Goal: Task Accomplishment & Management: Manage account settings

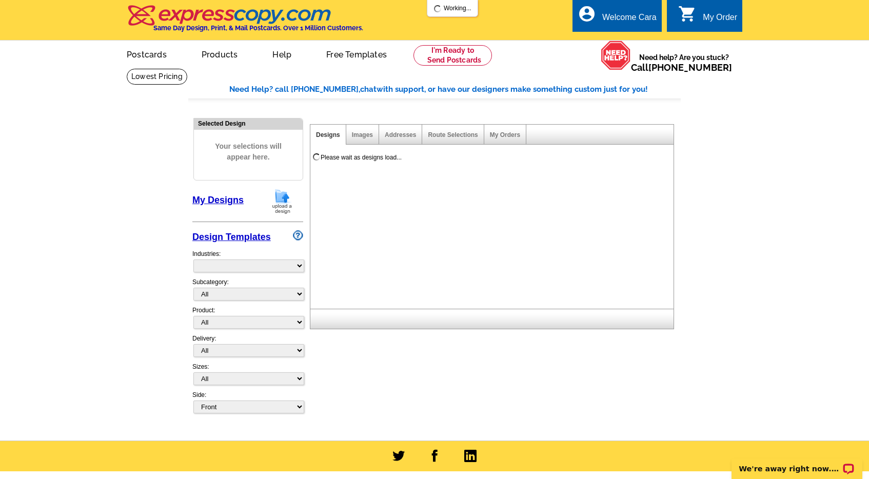
select select "785"
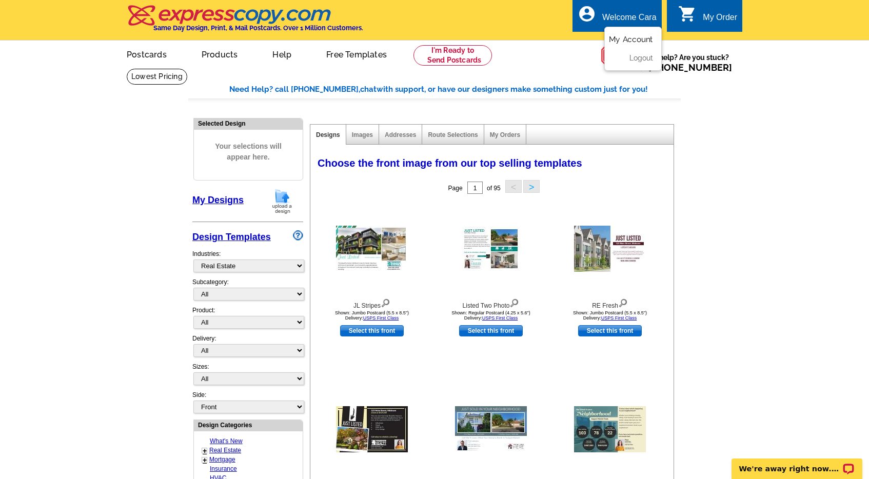
click at [626, 38] on link "My Account" at bounding box center [631, 39] width 44 height 9
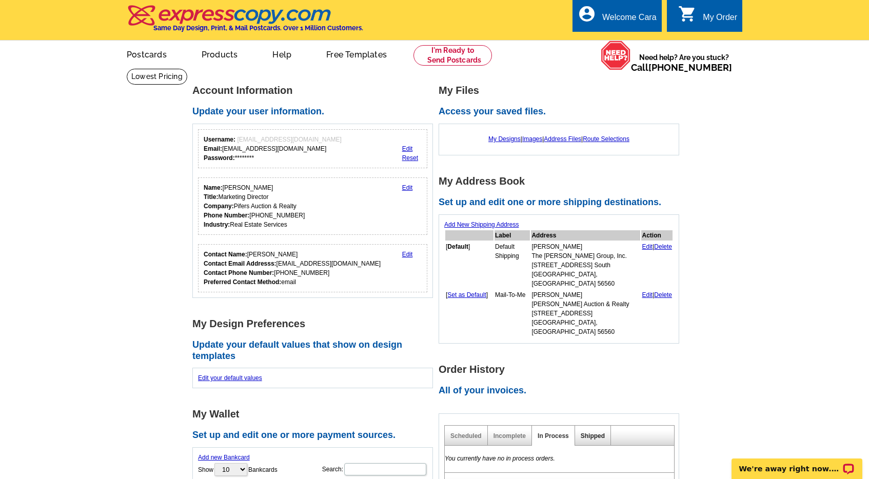
click at [591, 433] on link "Shipped" at bounding box center [593, 436] width 24 height 7
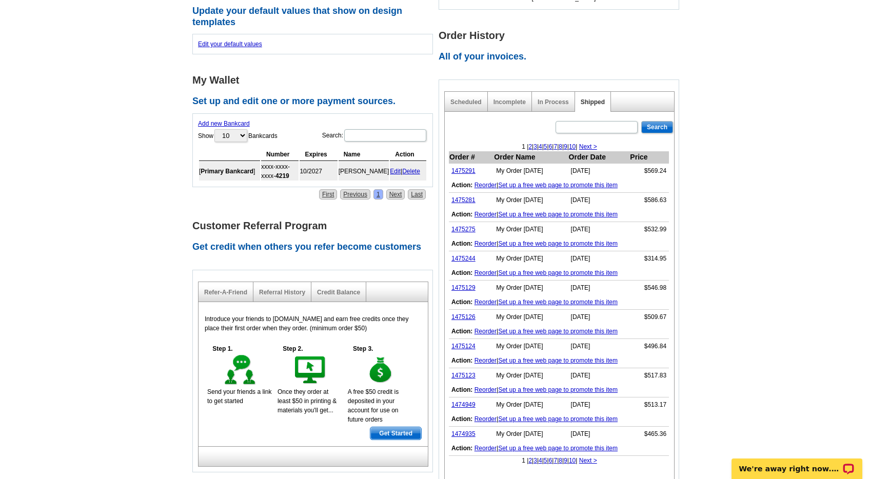
scroll to position [335, 0]
click at [465, 255] on link "1475244" at bounding box center [464, 258] width 24 height 7
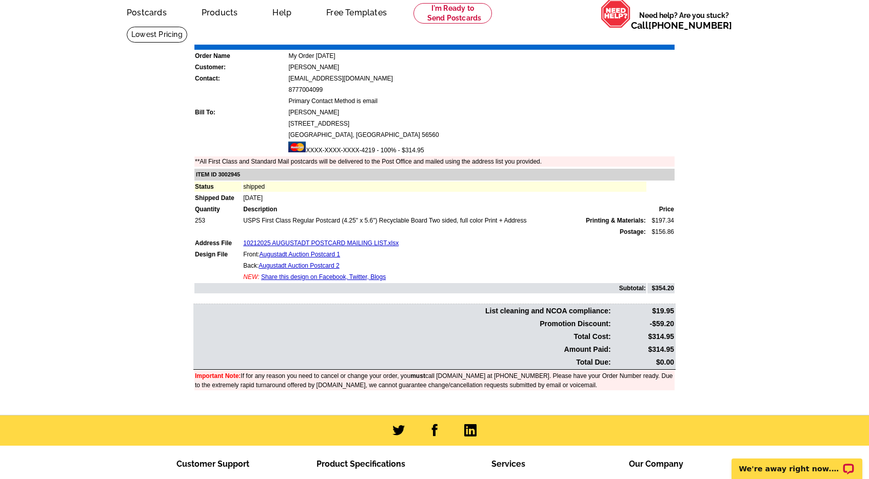
scroll to position [66, 0]
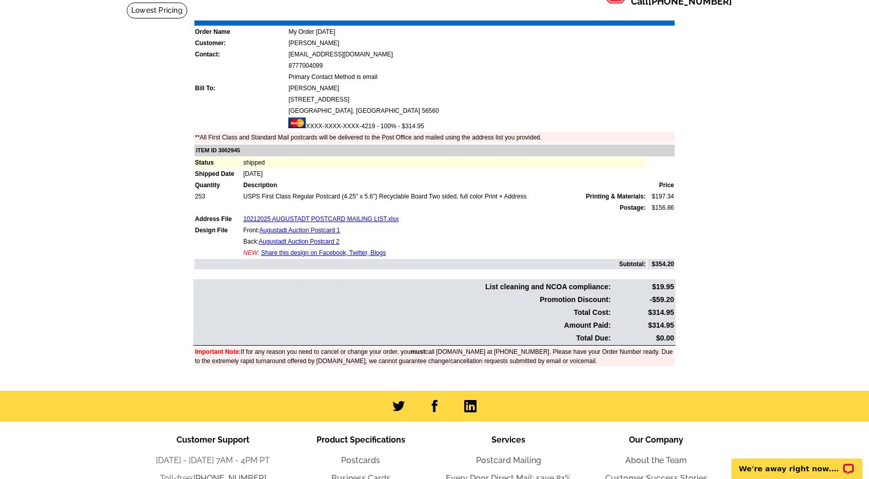
drag, startPoint x: 651, startPoint y: 323, endPoint x: 673, endPoint y: 323, distance: 22.6
click at [673, 323] on td "$314.95" at bounding box center [644, 326] width 62 height 12
copy td "314.95"
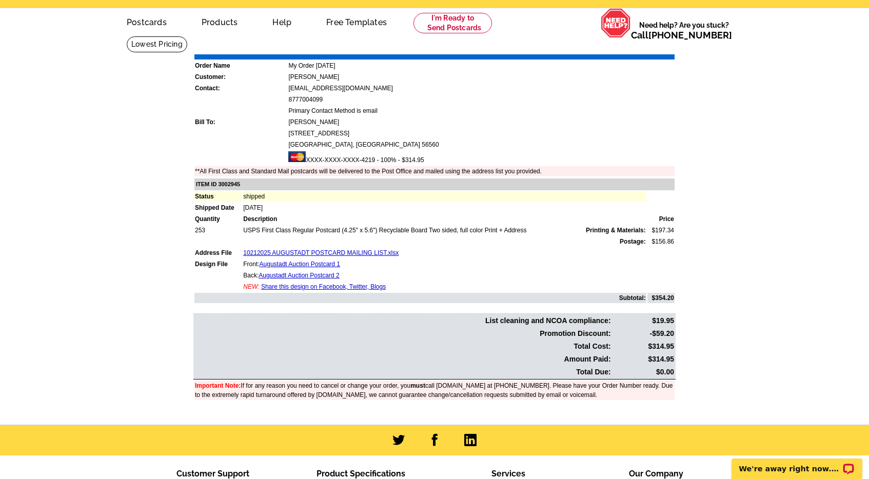
scroll to position [0, 0]
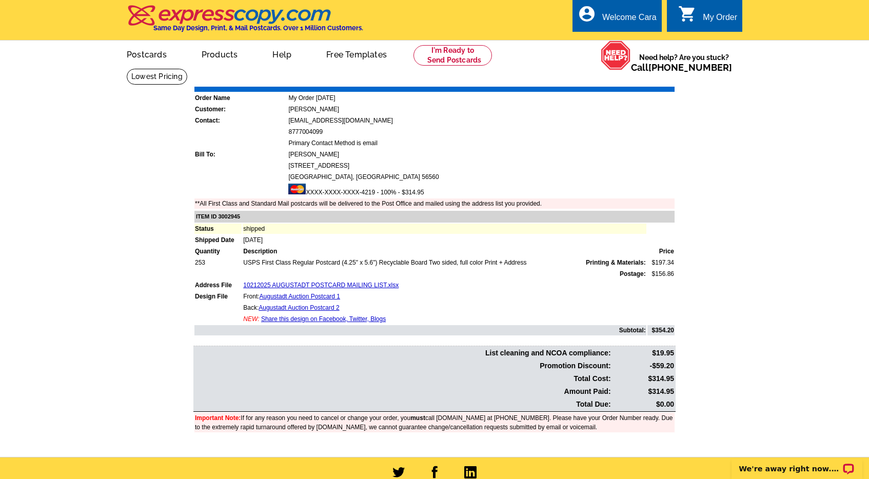
click at [561, 82] on link "Download Invoice" at bounding box center [584, 79] width 73 height 9
drag, startPoint x: 642, startPoint y: 37, endPoint x: 626, endPoint y: 10, distance: 31.3
click at [642, 37] on link "My Account" at bounding box center [633, 39] width 40 height 8
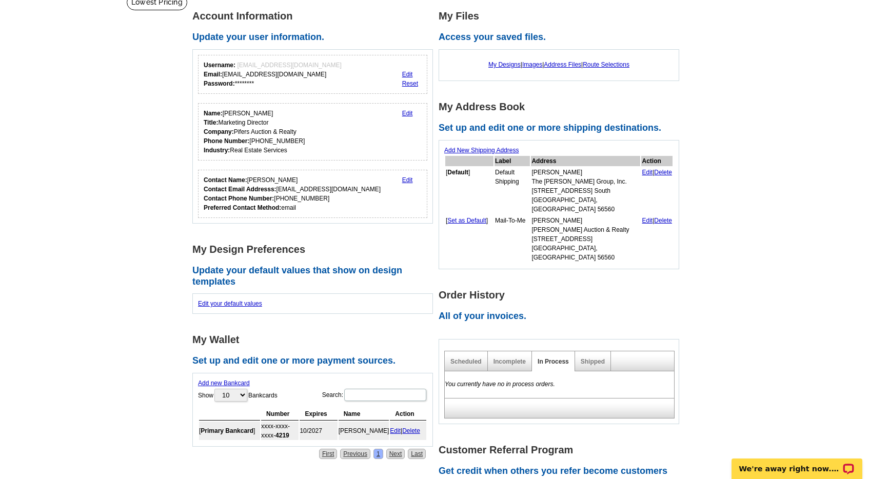
scroll to position [110, 0]
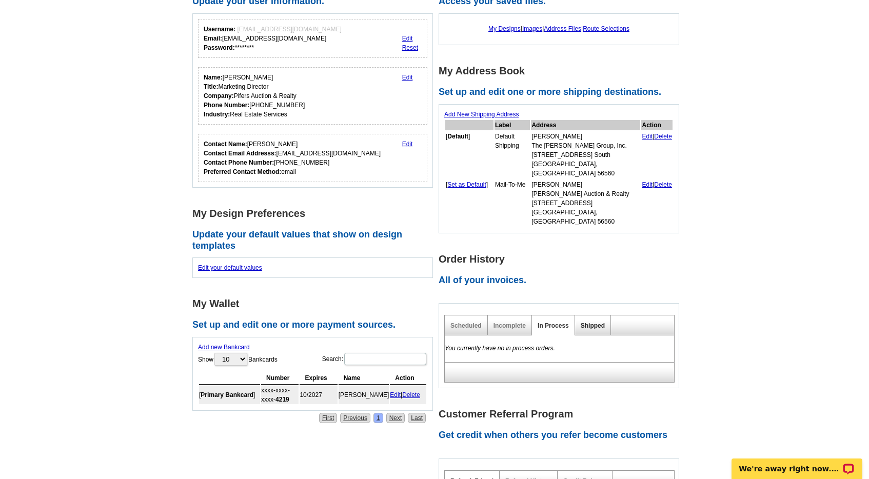
drag, startPoint x: 596, startPoint y: 311, endPoint x: 593, endPoint y: 306, distance: 6.3
click at [596, 316] on div "Shipped" at bounding box center [593, 326] width 36 height 20
click at [592, 322] on link "Shipped" at bounding box center [593, 325] width 24 height 7
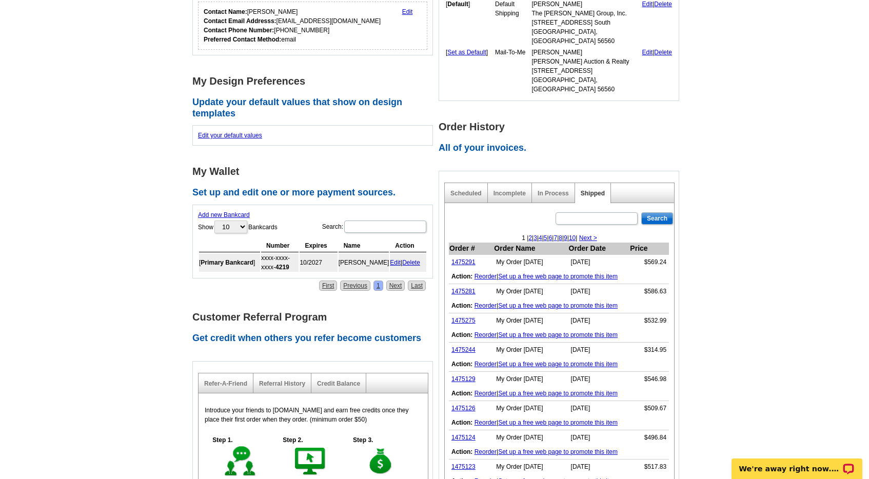
scroll to position [293, 0]
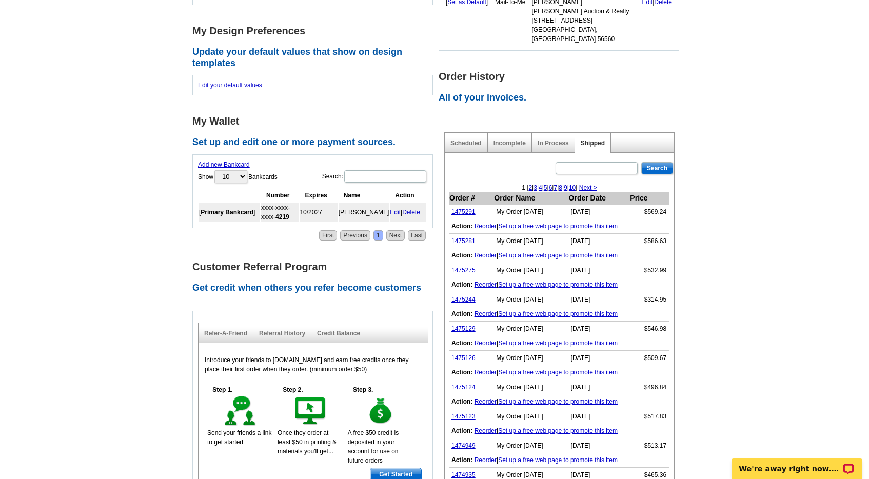
drag, startPoint x: 467, startPoint y: 251, endPoint x: 461, endPoint y: 45, distance: 206.4
click at [467, 267] on link "1475275" at bounding box center [464, 270] width 24 height 7
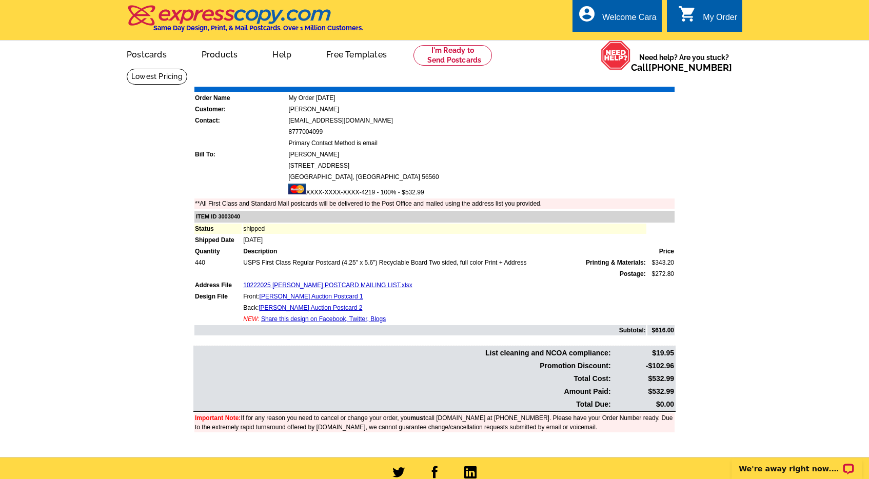
click at [667, 393] on td "$532.99" at bounding box center [644, 392] width 62 height 12
click at [666, 393] on td "$532.99" at bounding box center [644, 392] width 62 height 12
copy td "532.99"
click at [755, 175] on main "Order Number: 1475275 Download Invoice | Print Invoice Order Name My Order 2025…" at bounding box center [434, 262] width 869 height 389
drag, startPoint x: 734, startPoint y: 155, endPoint x: 564, endPoint y: 97, distance: 179.6
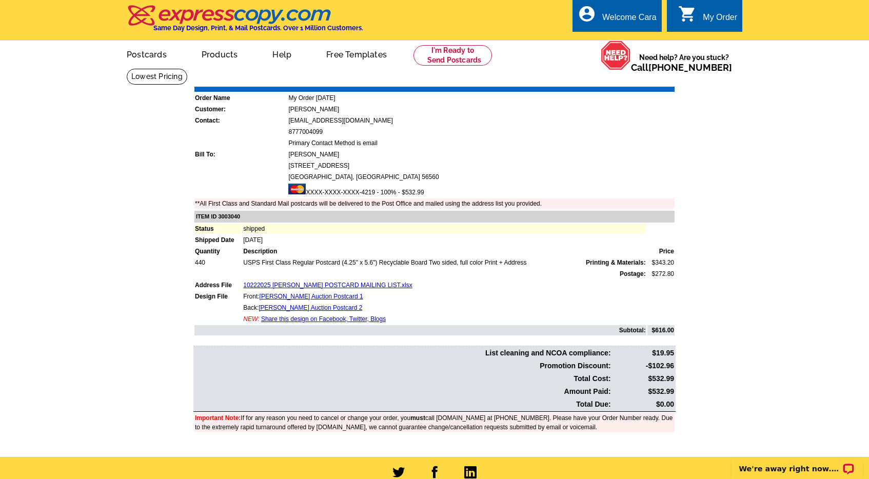
click at [734, 155] on main "Order Number: 1475275 Download Invoice | Print Invoice Order Name My Order 2025…" at bounding box center [434, 262] width 869 height 389
click at [582, 79] on link "Download Invoice" at bounding box center [584, 79] width 73 height 9
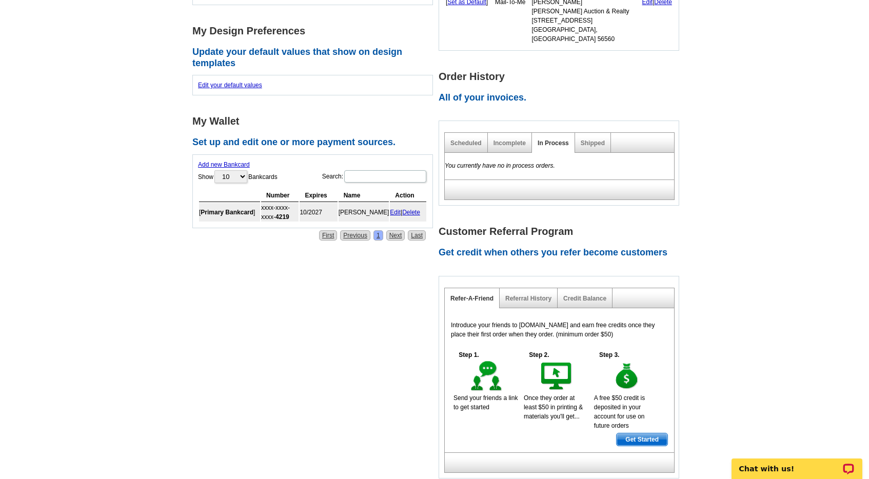
drag, startPoint x: 806, startPoint y: 184, endPoint x: 797, endPoint y: 182, distance: 8.4
click at [805, 183] on main "Account Information Update your user information. Username: info@pifers.com Ema…" at bounding box center [434, 148] width 869 height 747
click at [591, 140] on link "Shipped" at bounding box center [593, 143] width 24 height 7
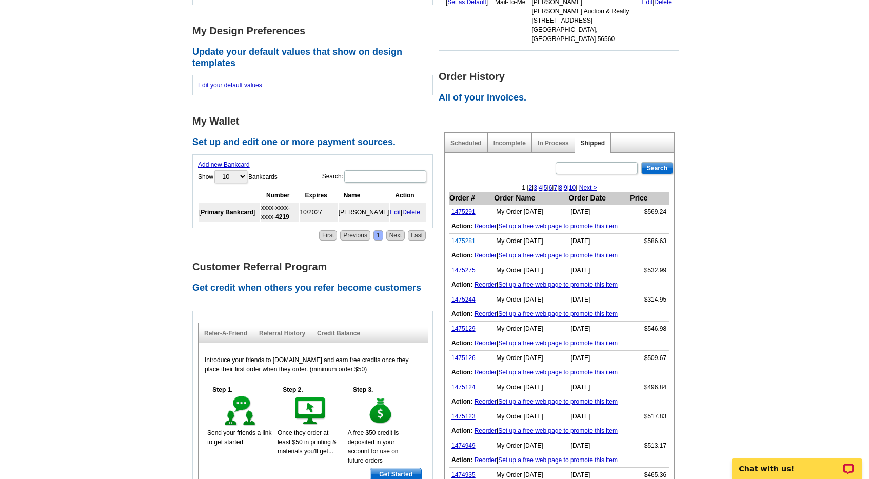
click at [463, 238] on link "1475281" at bounding box center [464, 241] width 24 height 7
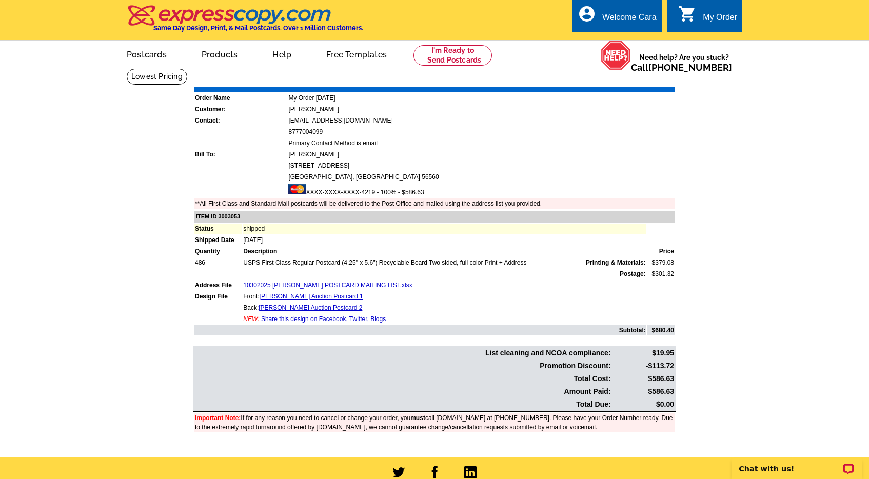
click at [658, 389] on td "$586.63" at bounding box center [644, 392] width 62 height 12
copy td "586.63"
click at [719, 382] on main "Order Number: 1475281 Download Invoice | Print Invoice Order Name My Order [DAT…" at bounding box center [434, 262] width 869 height 389
click at [583, 81] on link "Download Invoice" at bounding box center [584, 79] width 73 height 9
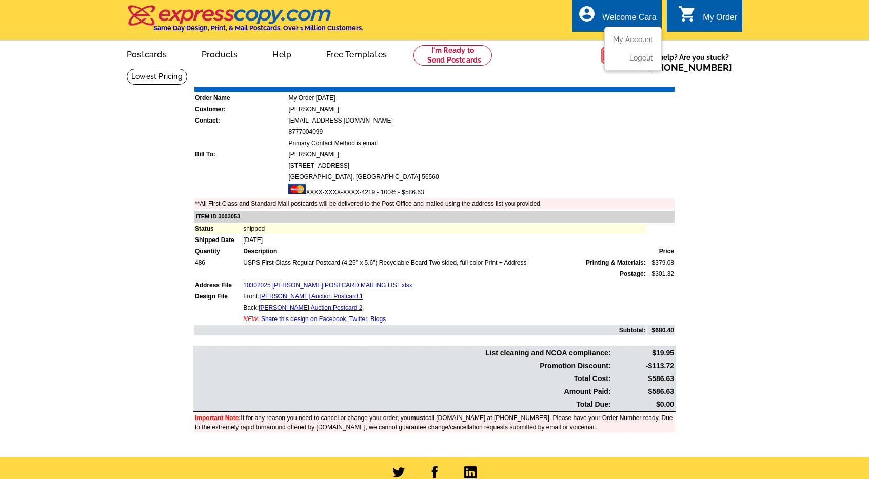
click at [633, 34] on ul "My Account Logout" at bounding box center [632, 49] width 57 height 44
click at [633, 37] on link "My Account" at bounding box center [631, 39] width 44 height 9
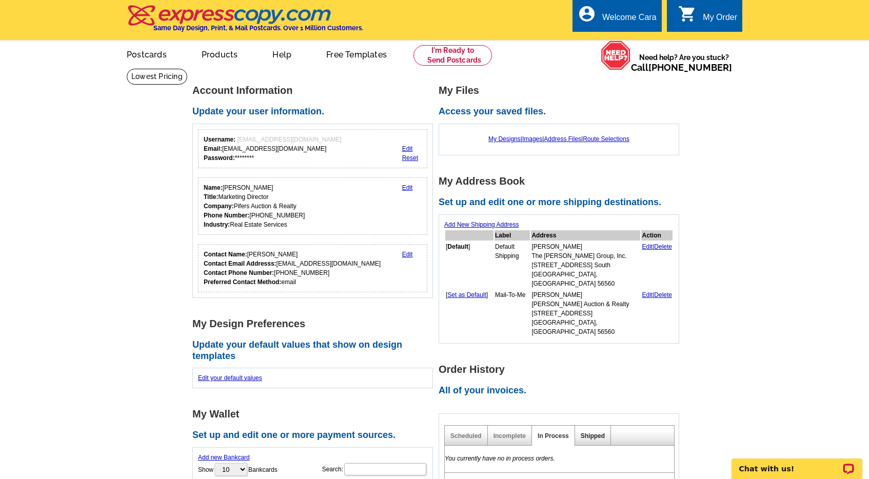
click at [596, 433] on link "Shipped" at bounding box center [593, 436] width 24 height 7
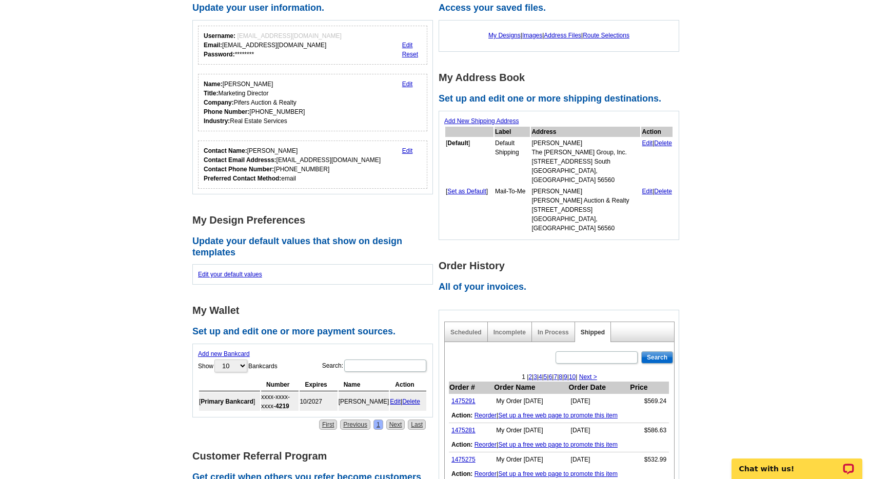
scroll to position [141, 0]
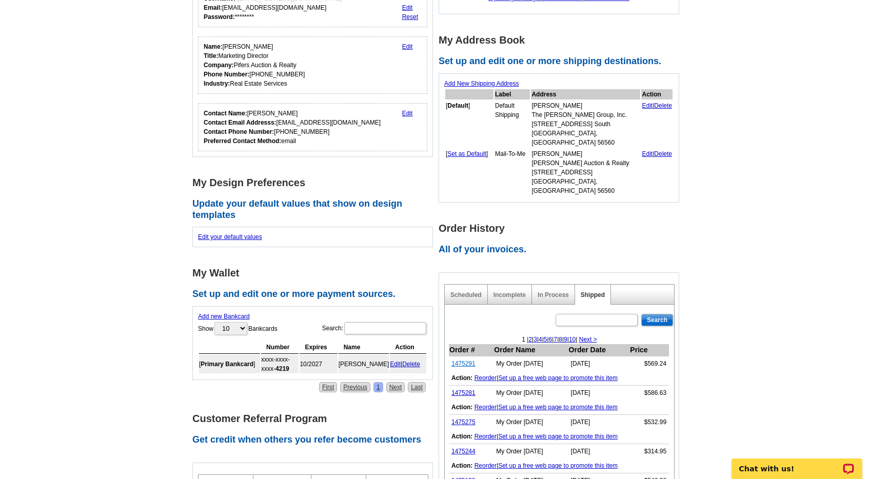
click at [458, 360] on link "1475291" at bounding box center [464, 363] width 24 height 7
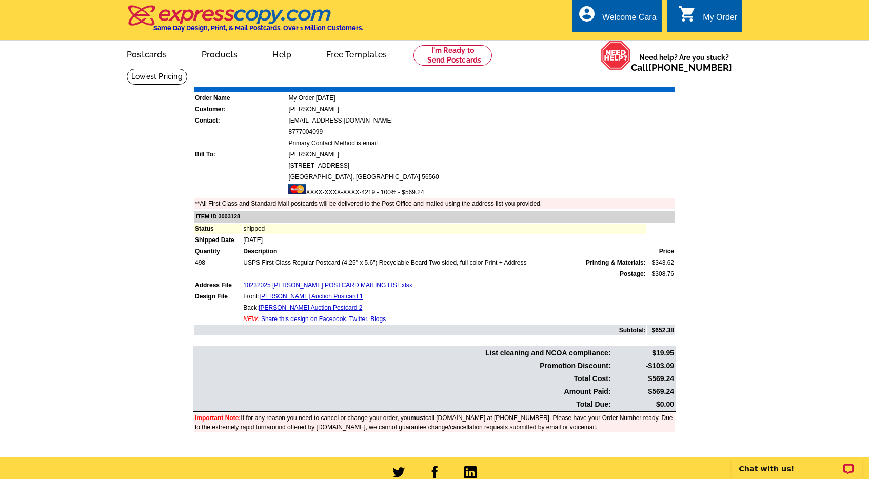
click at [657, 392] on td "$569.24" at bounding box center [644, 392] width 62 height 12
copy td "569.24"
click at [713, 258] on main "Order Number: 1475291 Download Invoice | Print Invoice Order Name My Order [DAT…" at bounding box center [434, 262] width 869 height 389
click at [570, 81] on link "Download Invoice" at bounding box center [584, 79] width 73 height 9
